Goal: Information Seeking & Learning: Understand process/instructions

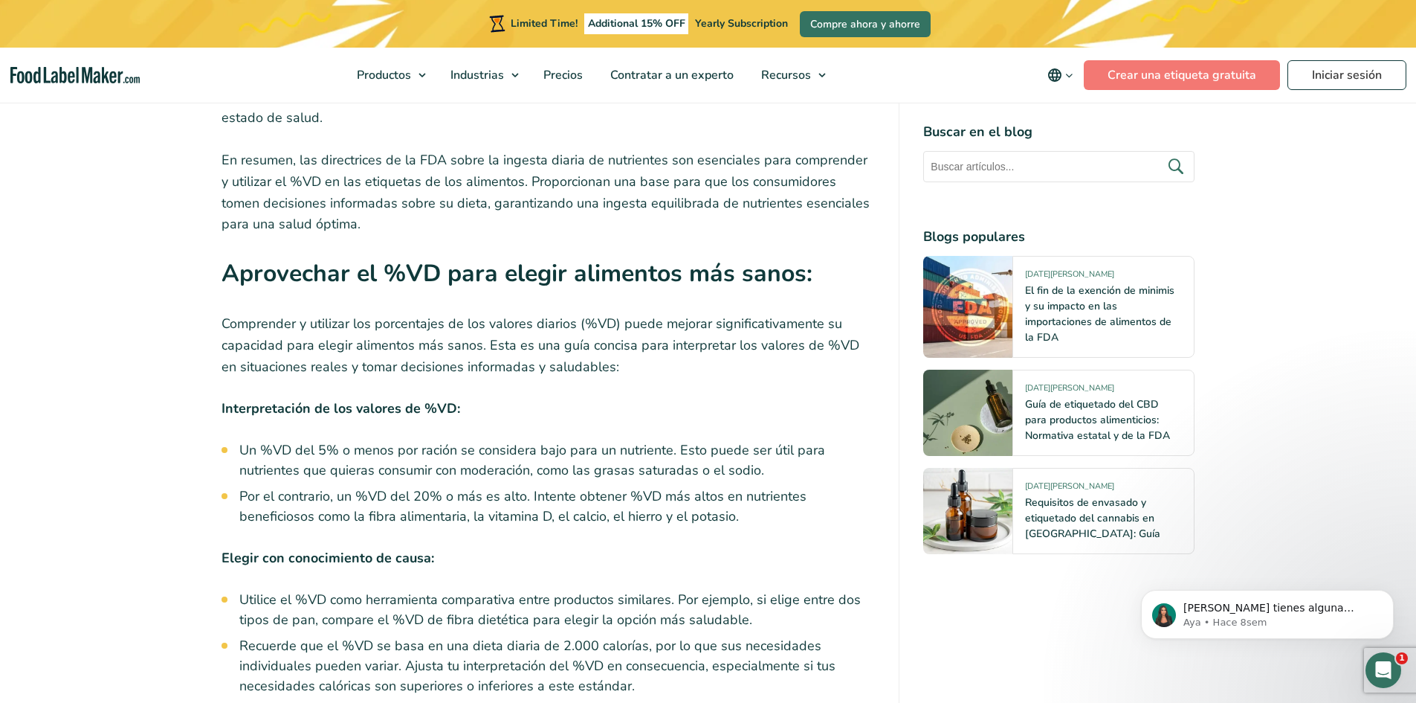
scroll to position [7218, 0]
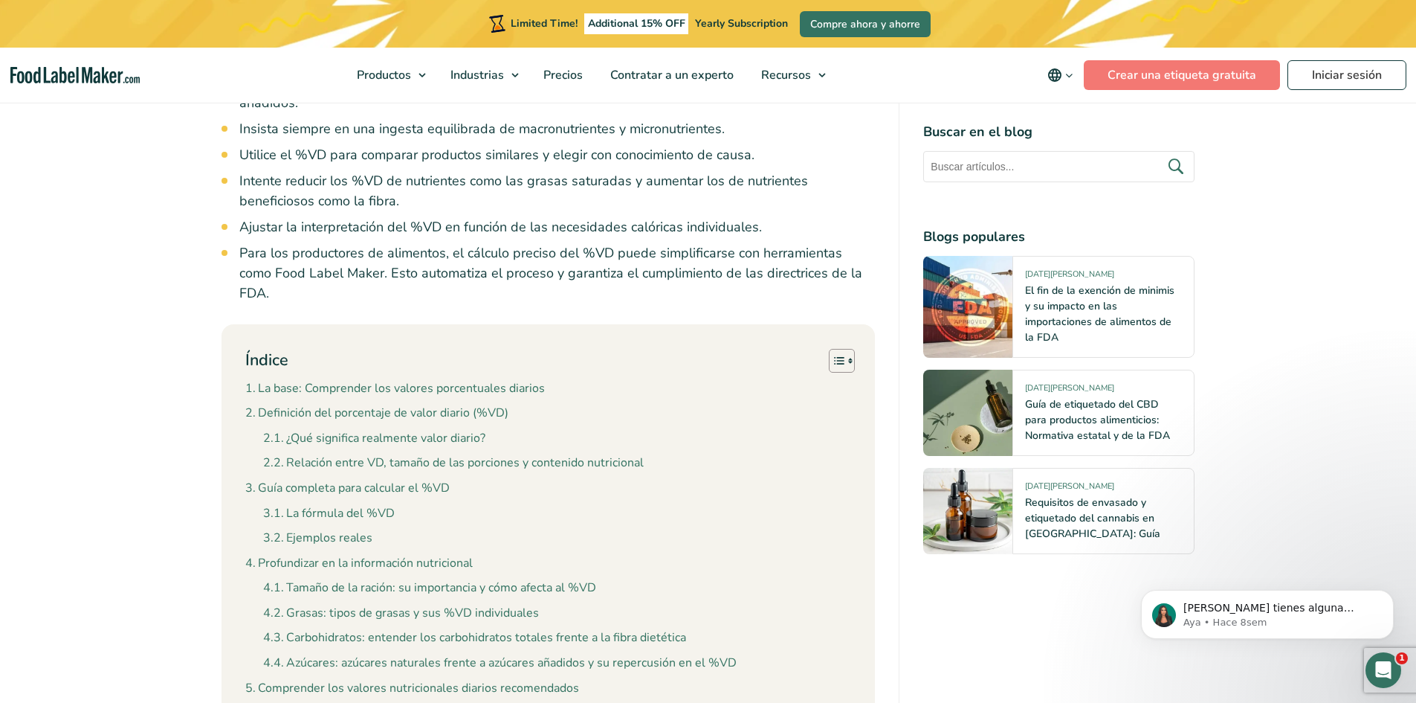
scroll to position [1153, 0]
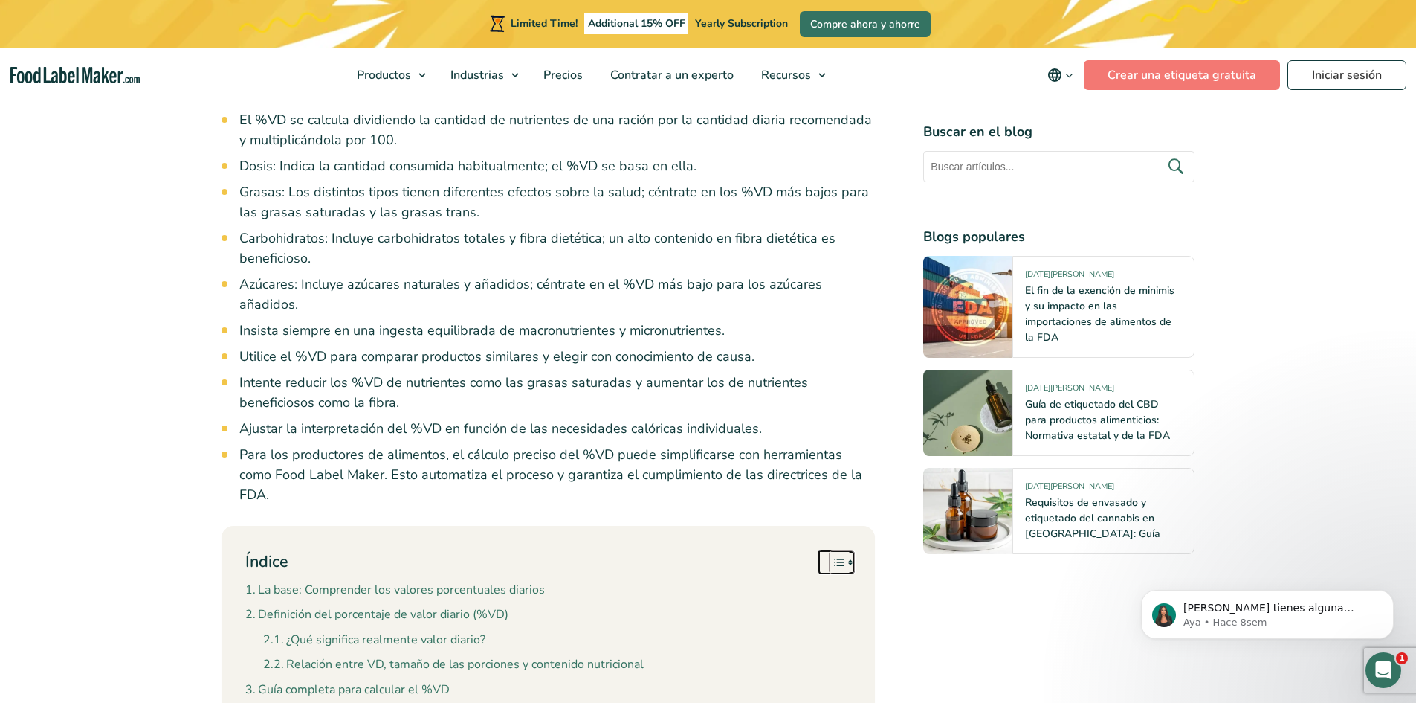
click at [840, 555] on icon "Toggle Table of Content" at bounding box center [839, 562] width 15 height 15
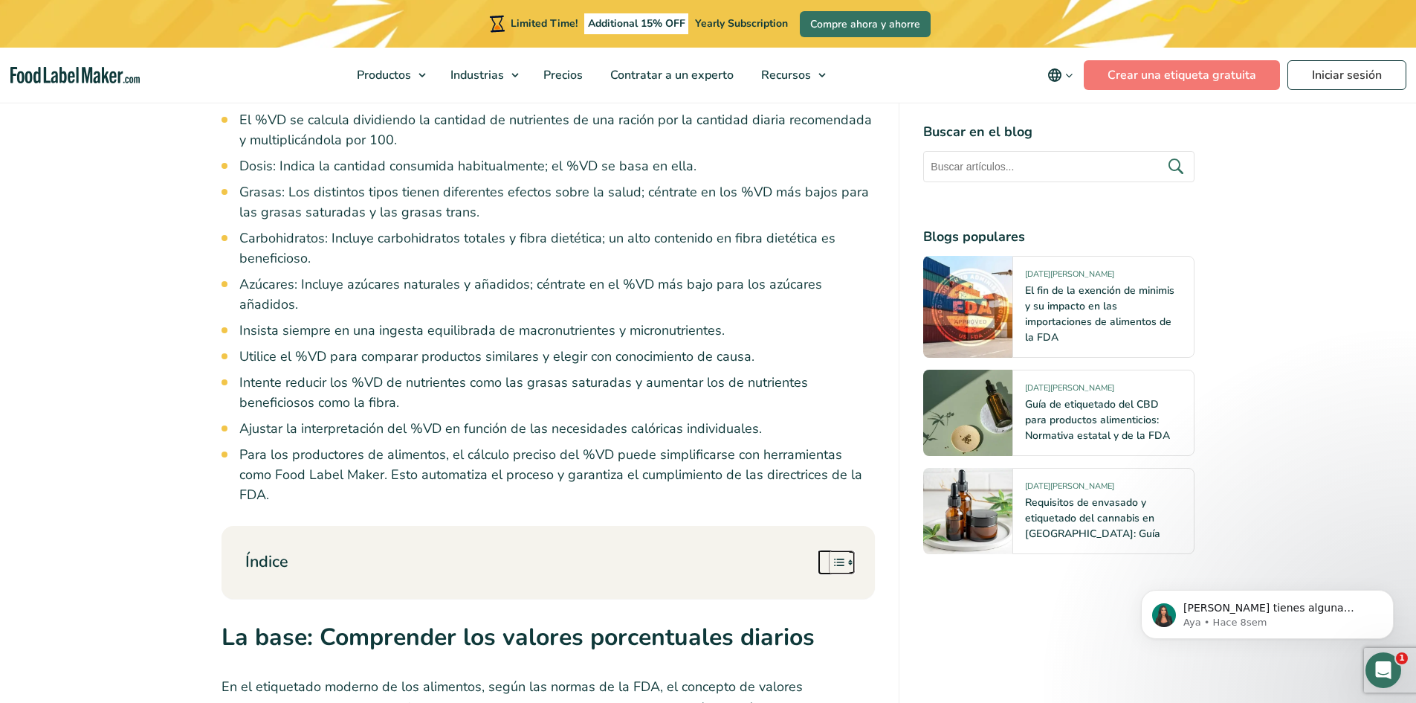
click at [840, 555] on icon "Toggle Table of Content" at bounding box center [839, 562] width 15 height 15
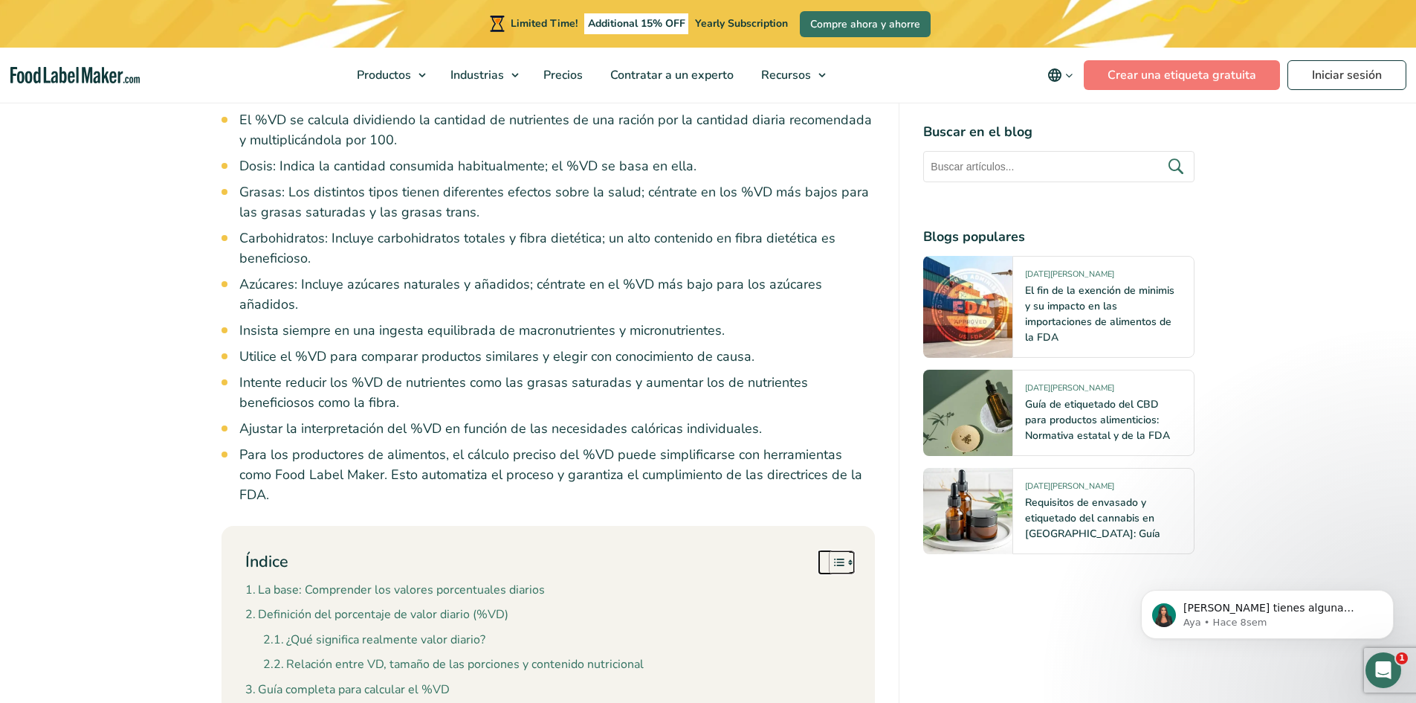
click at [850, 559] on icon "Toggle Table of Content" at bounding box center [850, 562] width 4 height 6
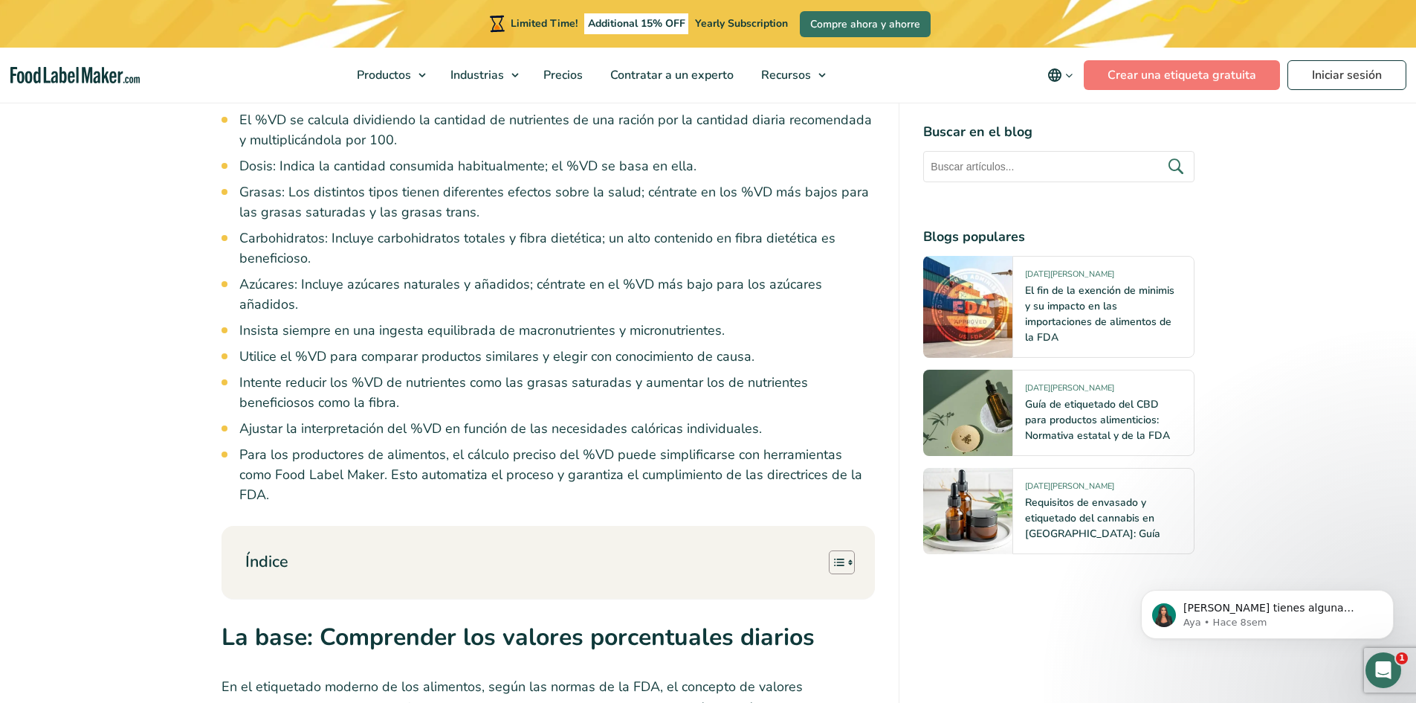
drag, startPoint x: 479, startPoint y: 505, endPoint x: 374, endPoint y: 371, distance: 170.0
click at [374, 419] on li "Ajustar la interpretación del %VD en función de las necesidades calóricas indiv…" at bounding box center [557, 429] width 636 height 20
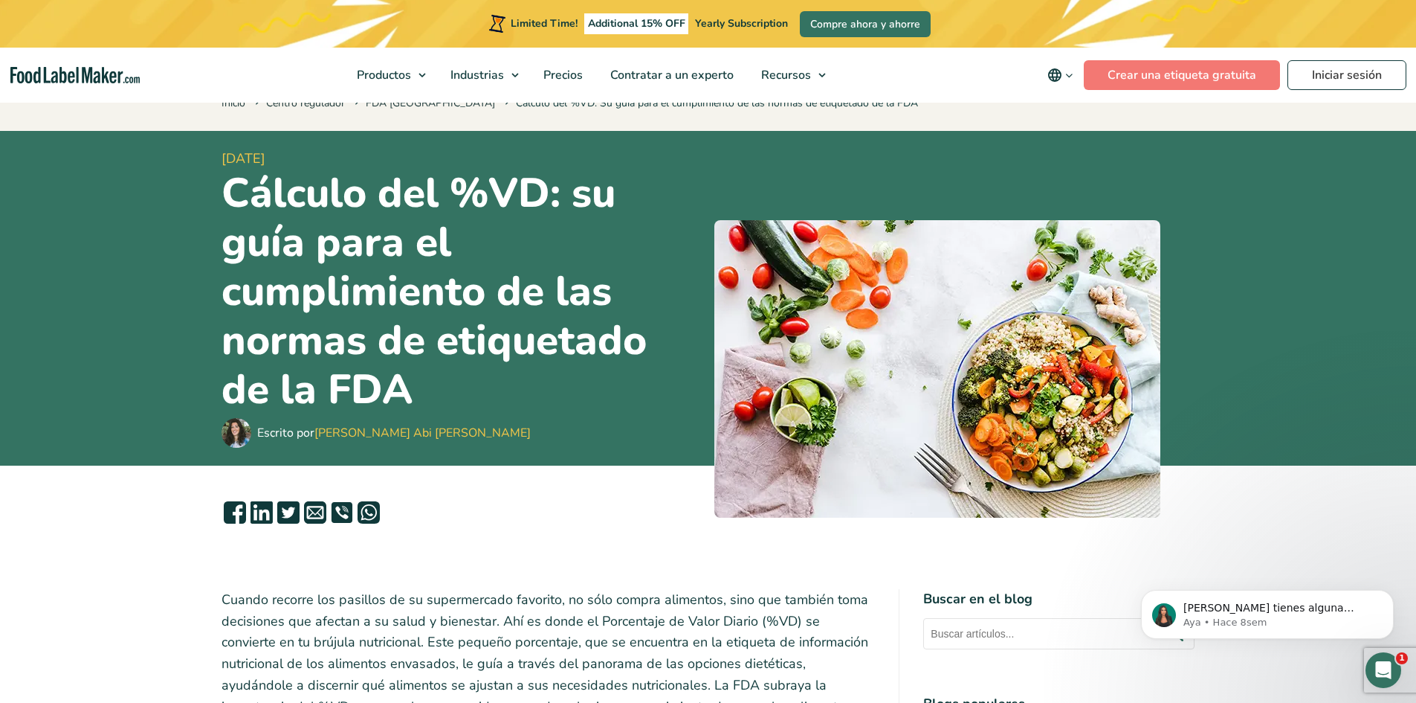
scroll to position [0, 0]
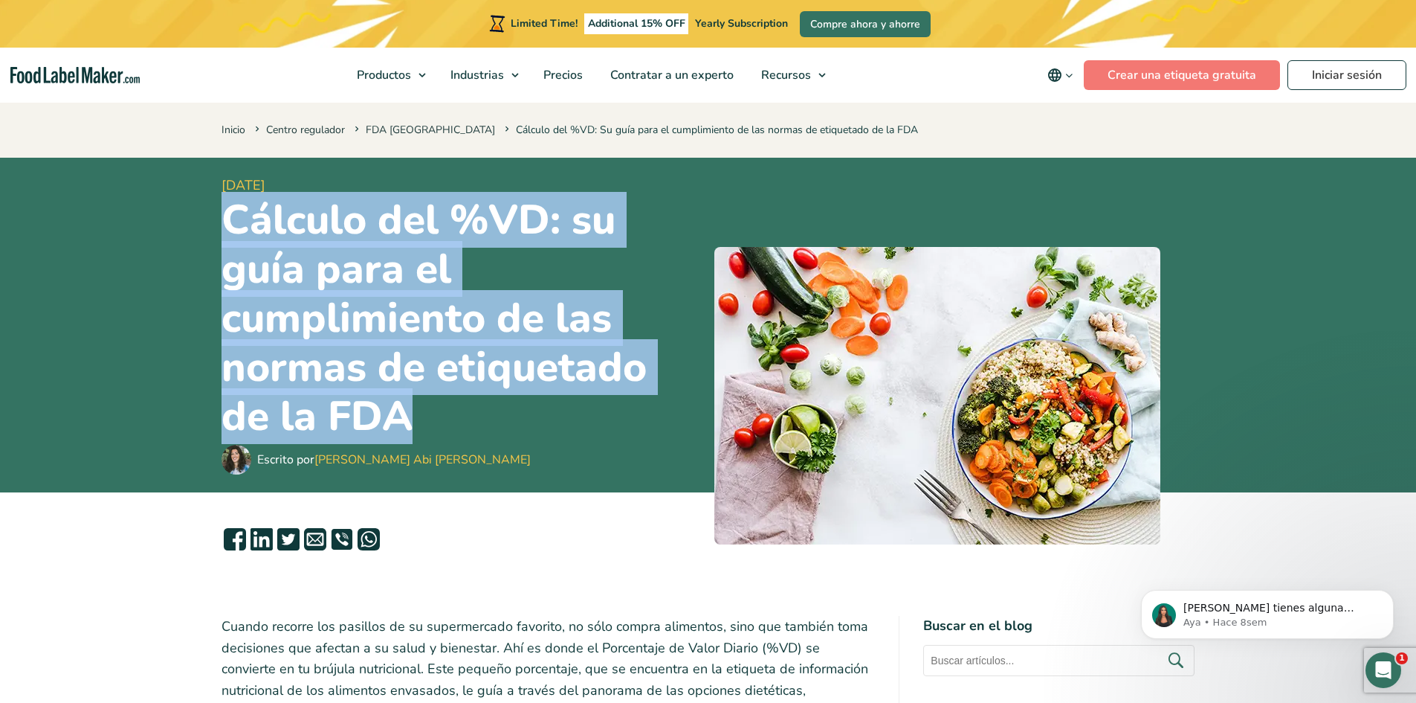
drag, startPoint x: 222, startPoint y: 221, endPoint x: 605, endPoint y: 410, distance: 427.6
click at [605, 410] on h1 "Cálculo del %VD: su guía para el cumplimiento de las normas de etiquetado de la…" at bounding box center [462, 318] width 481 height 245
copy h1 "Cálculo del %VD: su guía para el cumplimiento de las normas de etiquetado de la…"
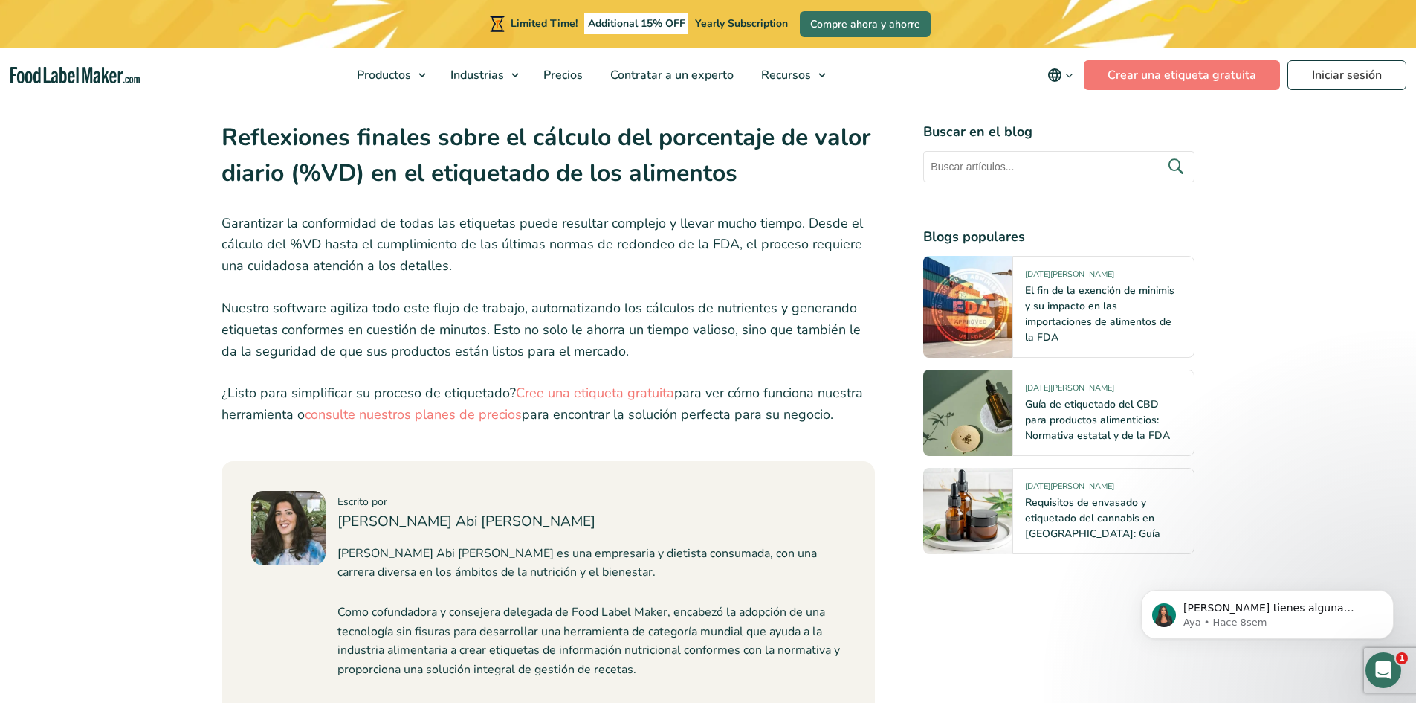
scroll to position [7596, 0]
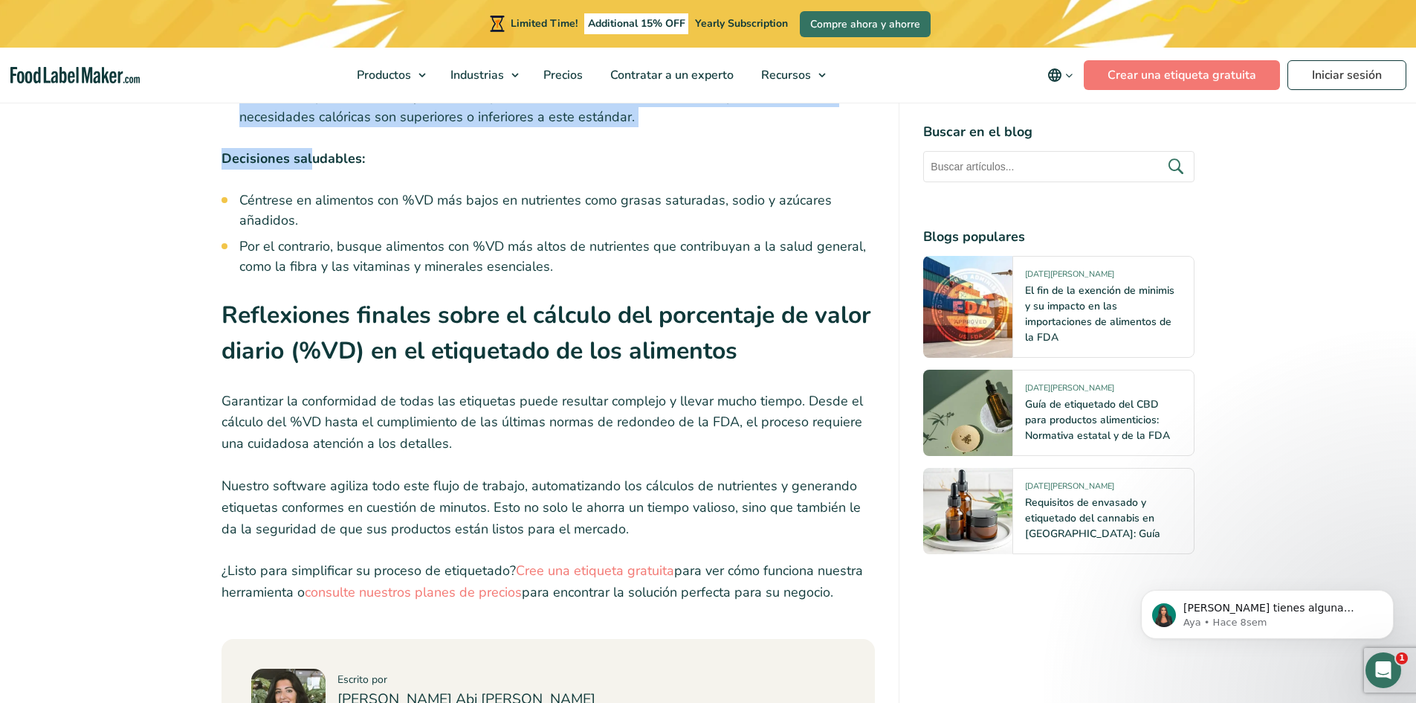
drag, startPoint x: 226, startPoint y: 233, endPoint x: 848, endPoint y: 501, distance: 676.7
copy div "LORE Ips dolorsi ametconsecte adipisc (%EL) sed doeiusmod te in utlaboreet do m…"
